Goal: Check status: Check status

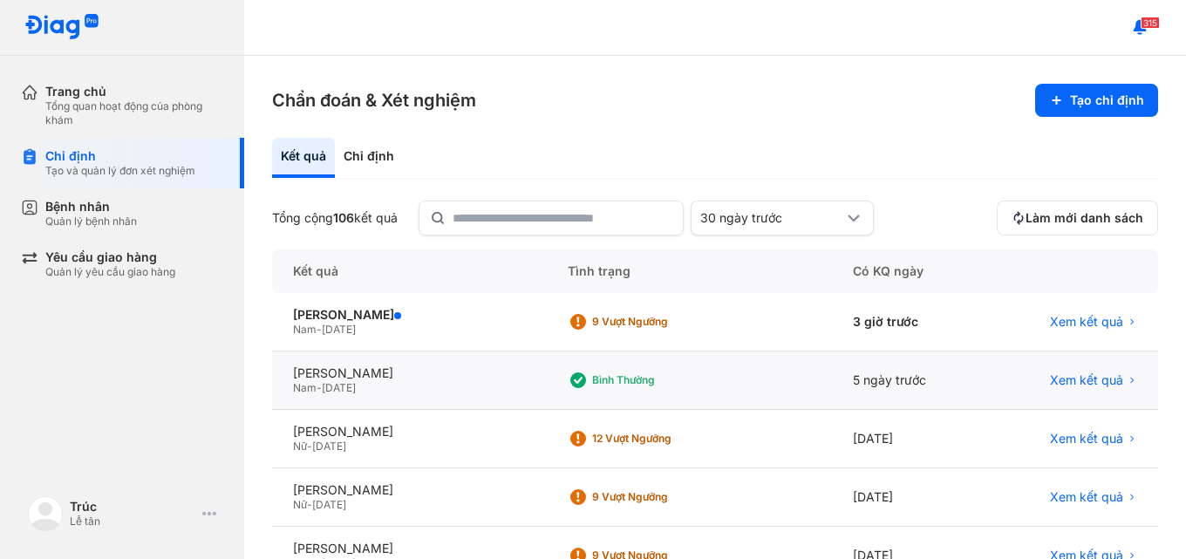
click at [526, 384] on div "NGUYỄN GIA LONG Nam - 22/08/2020" at bounding box center [409, 380] width 275 height 58
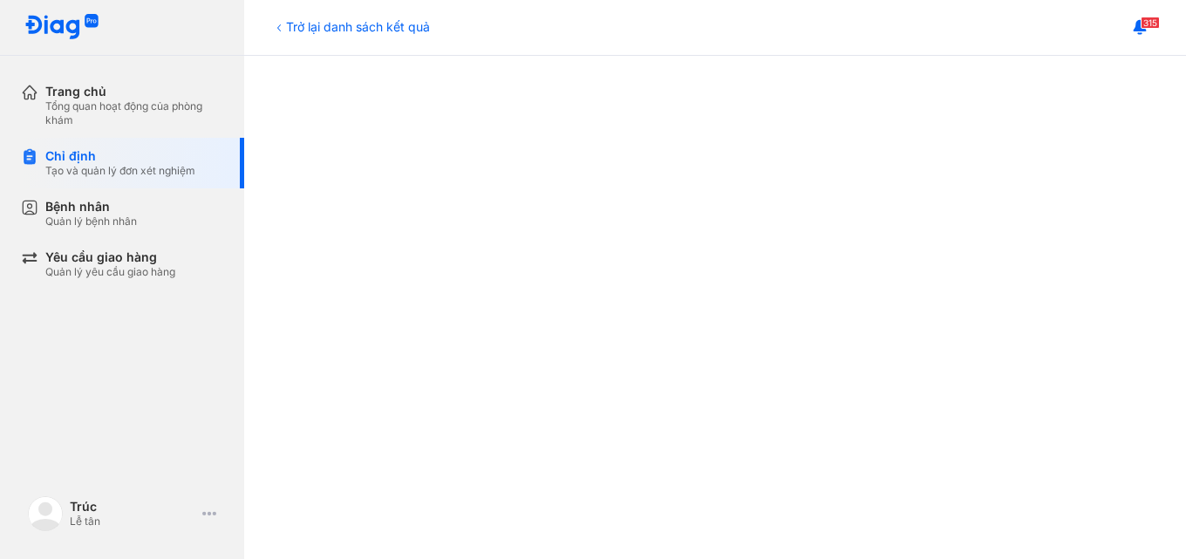
scroll to position [148, 0]
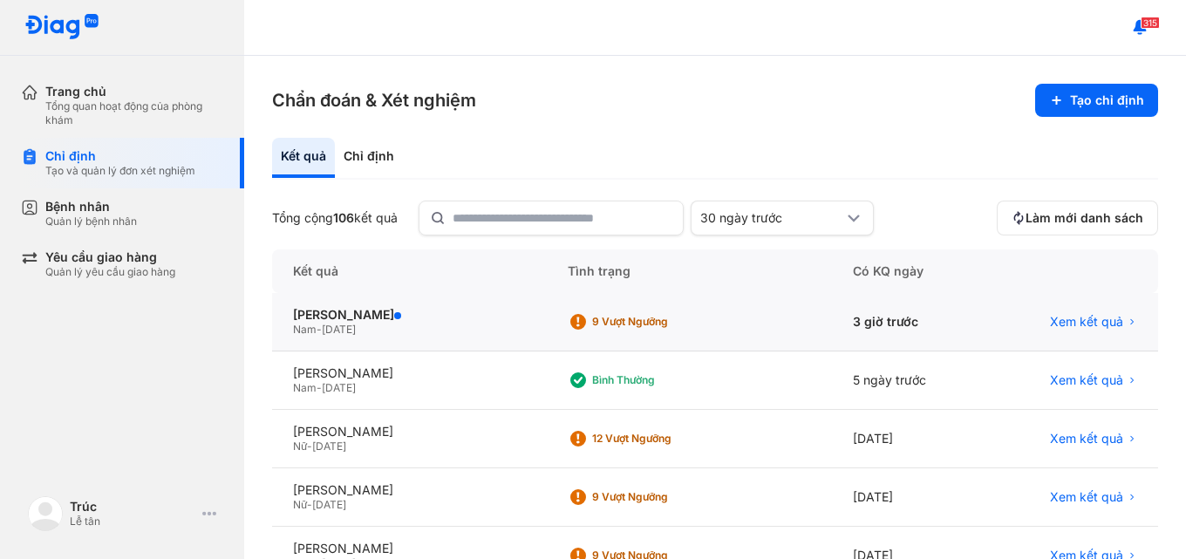
click at [449, 323] on div "Nam - 01/03/2025" at bounding box center [409, 330] width 233 height 14
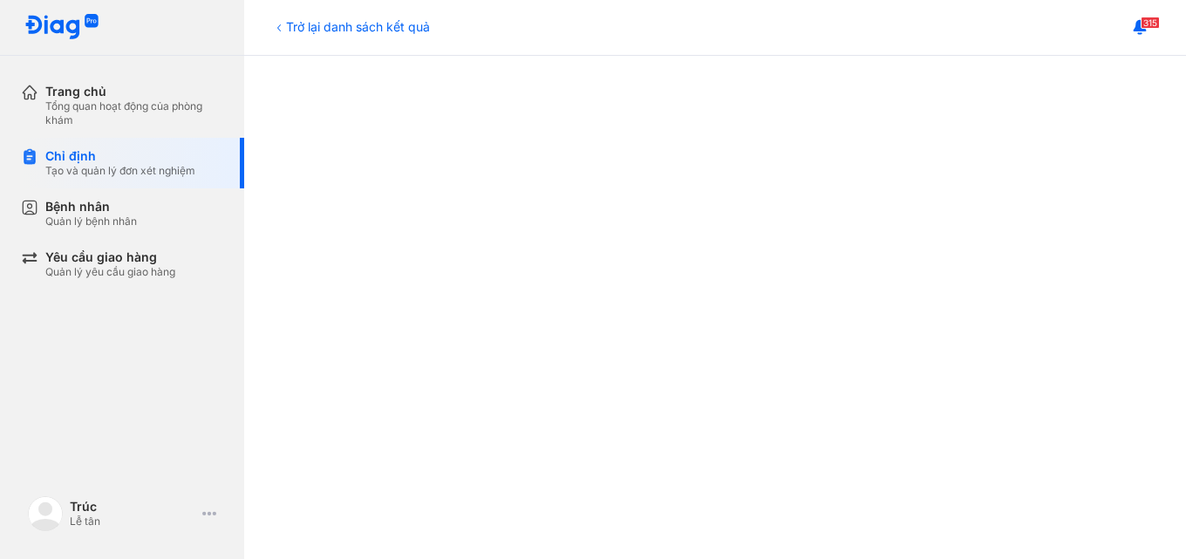
scroll to position [610, 0]
